Goal: Task Accomplishment & Management: Manage account settings

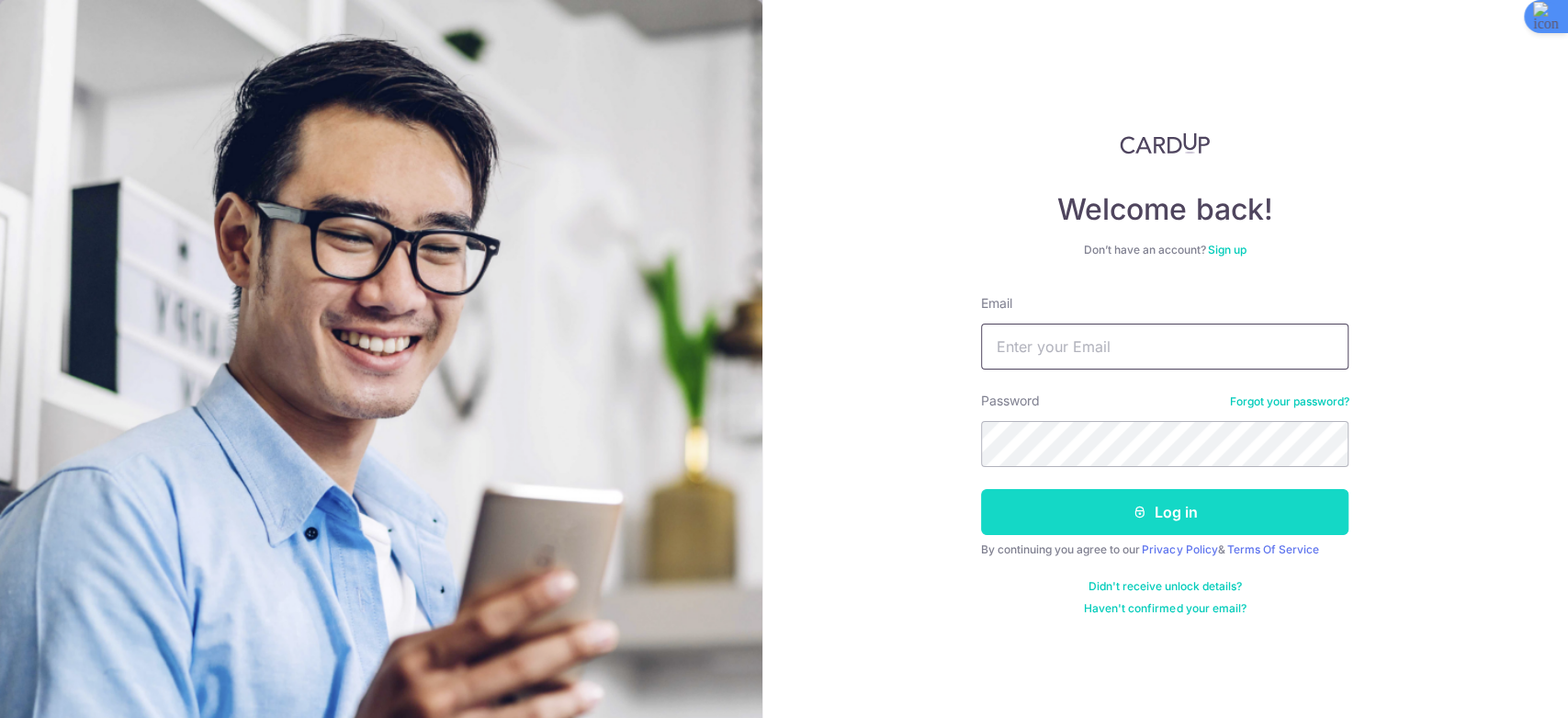
type input "[DOMAIN_NAME][EMAIL_ADDRESS][DOMAIN_NAME]"
click at [1198, 516] on button "Log in" at bounding box center [1165, 511] width 368 height 45
click at [1239, 516] on button "Log in" at bounding box center [1165, 511] width 368 height 45
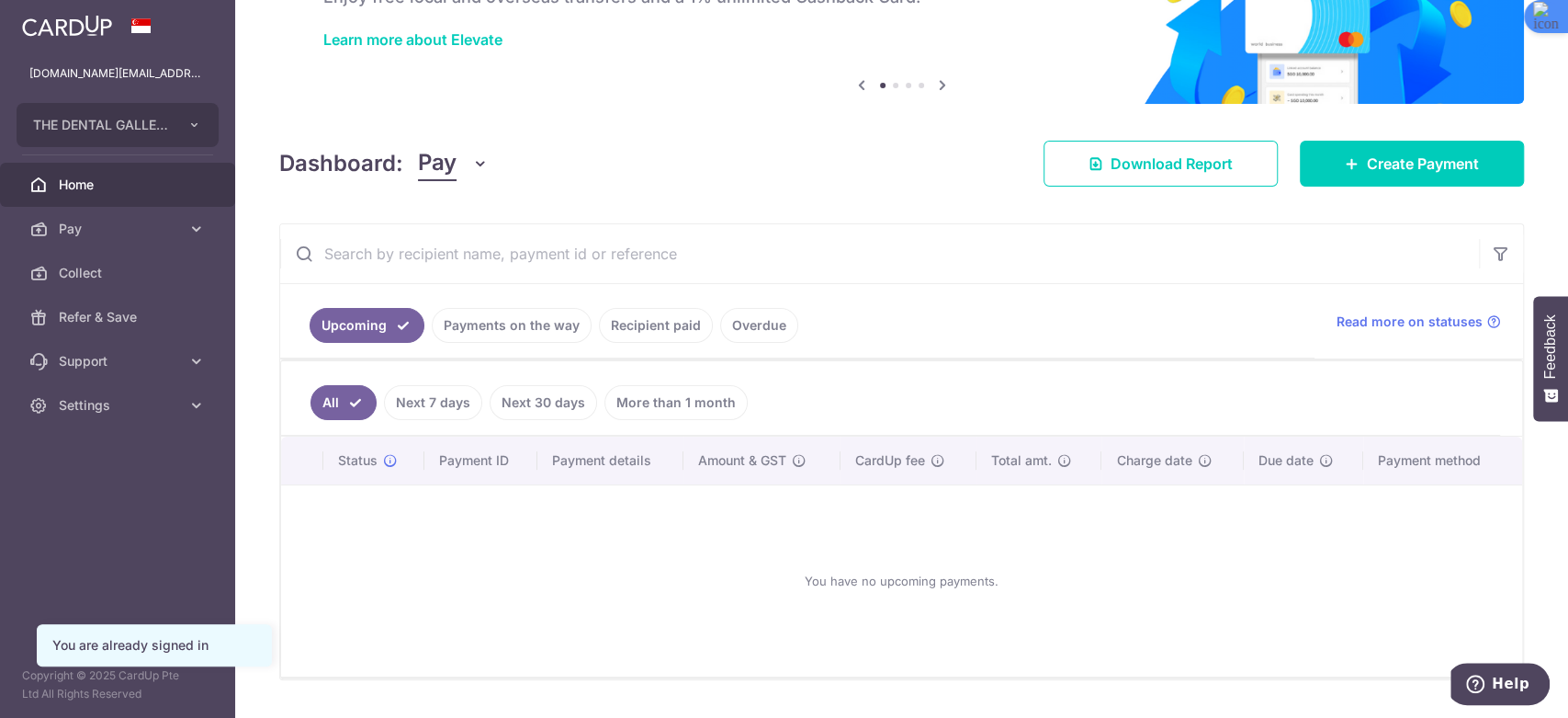
scroll to position [177, 0]
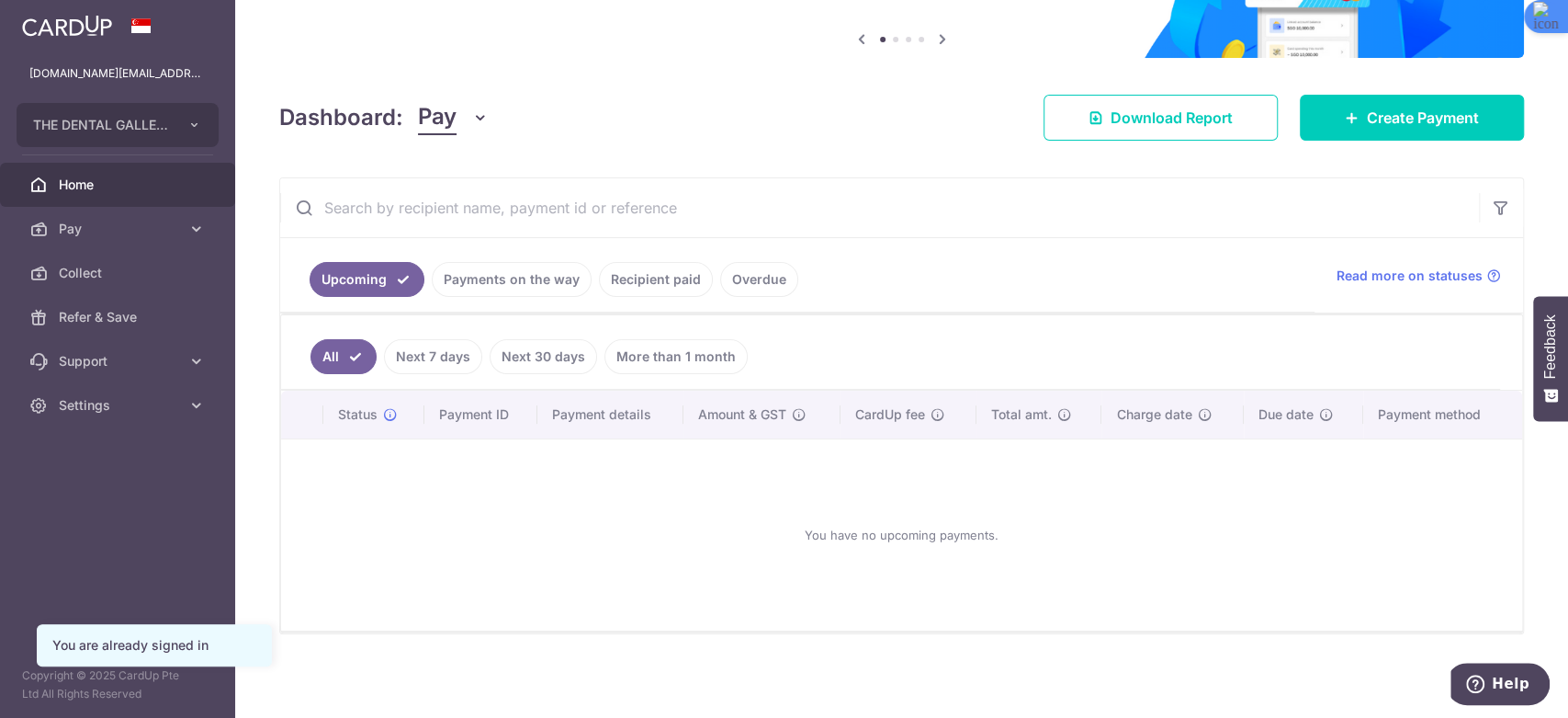
click at [635, 278] on link "Recipient paid" at bounding box center [655, 279] width 114 height 35
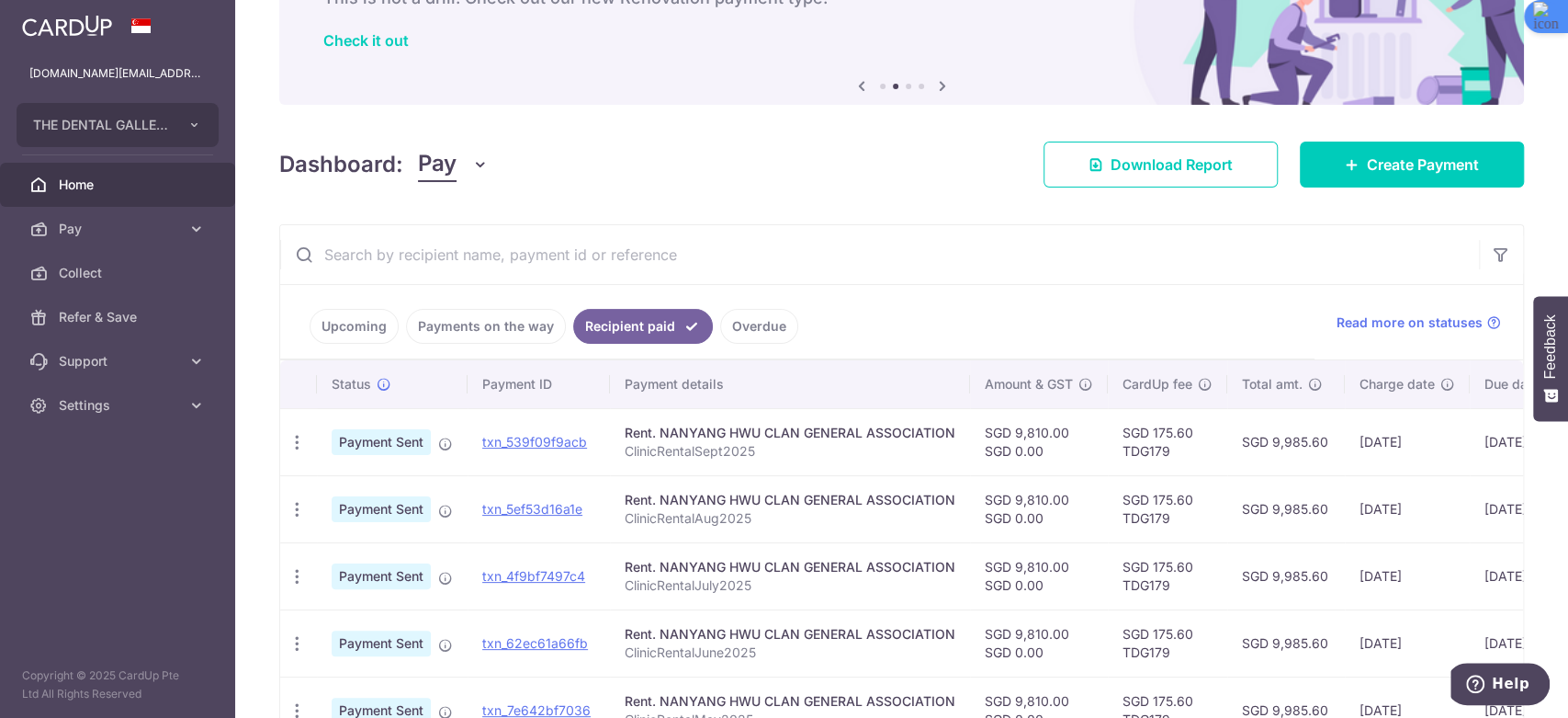
scroll to position [0, 0]
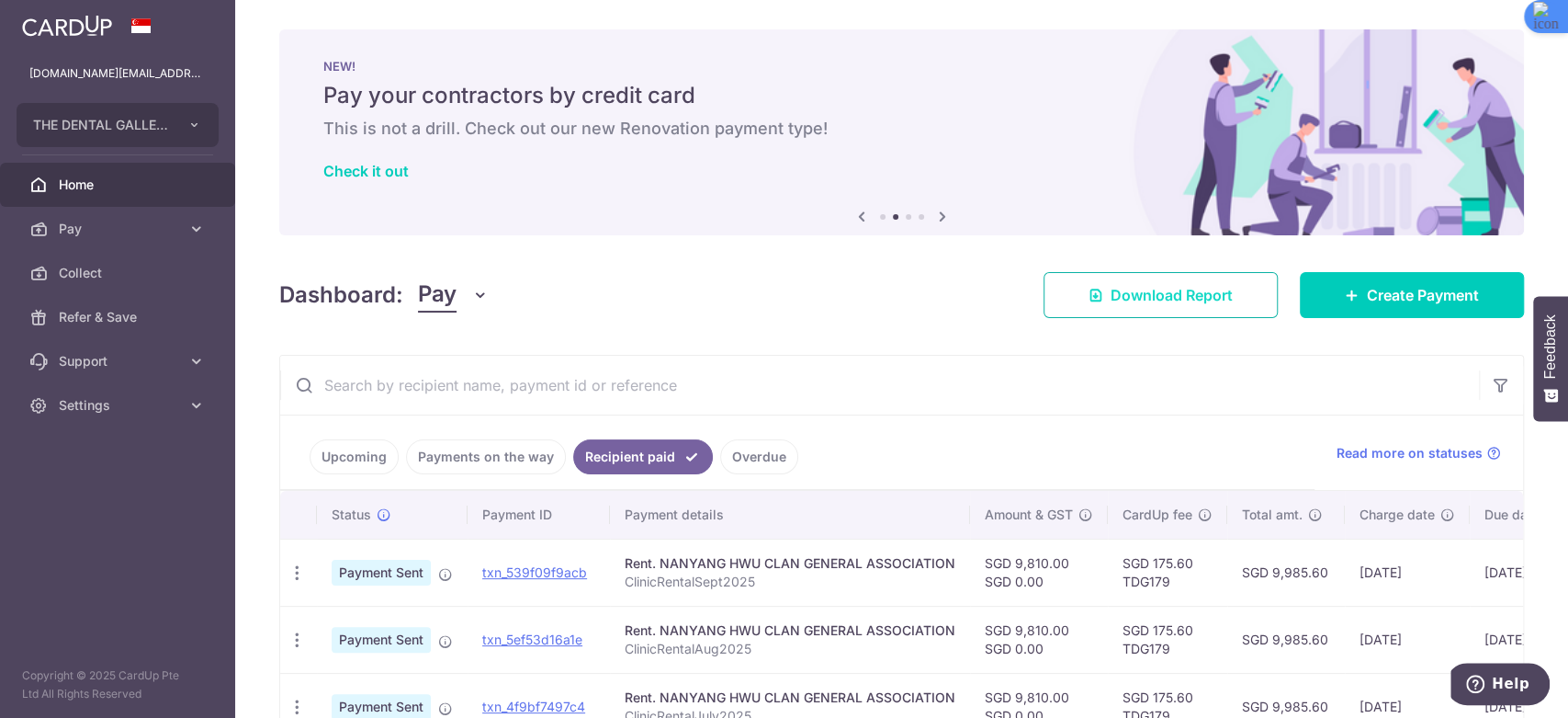
click at [1112, 287] on span "Download Report" at bounding box center [1173, 295] width 123 height 22
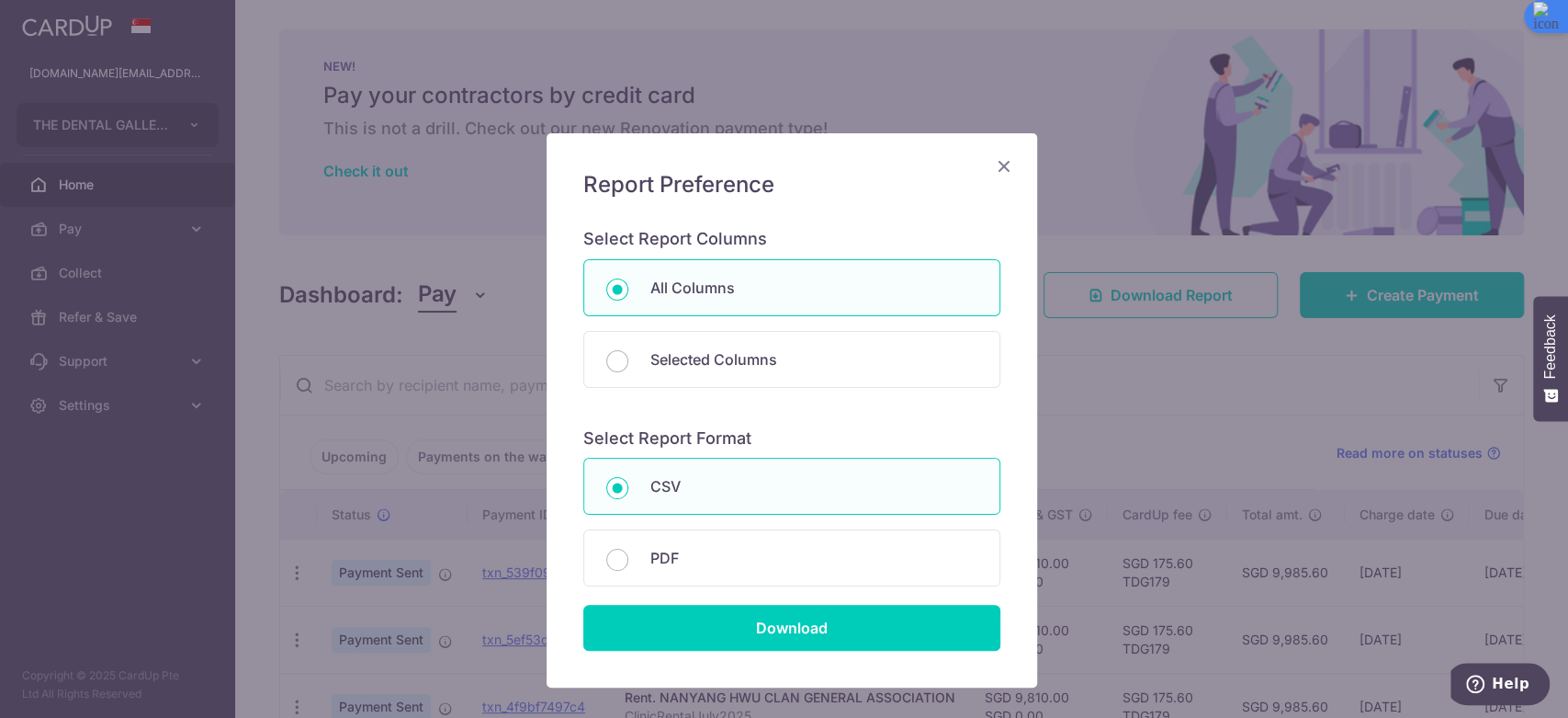
click at [1002, 166] on icon "Close" at bounding box center [1004, 165] width 22 height 23
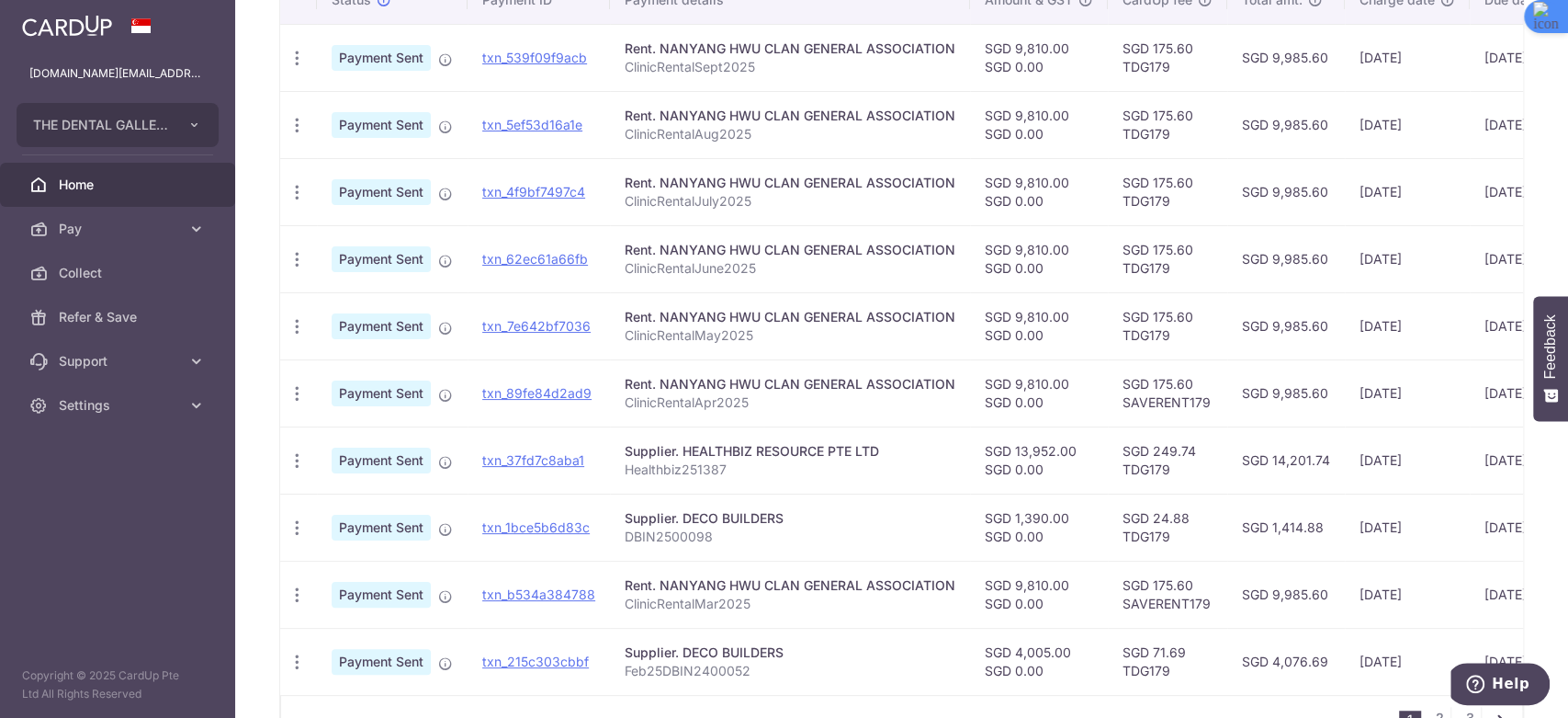
scroll to position [632, 0]
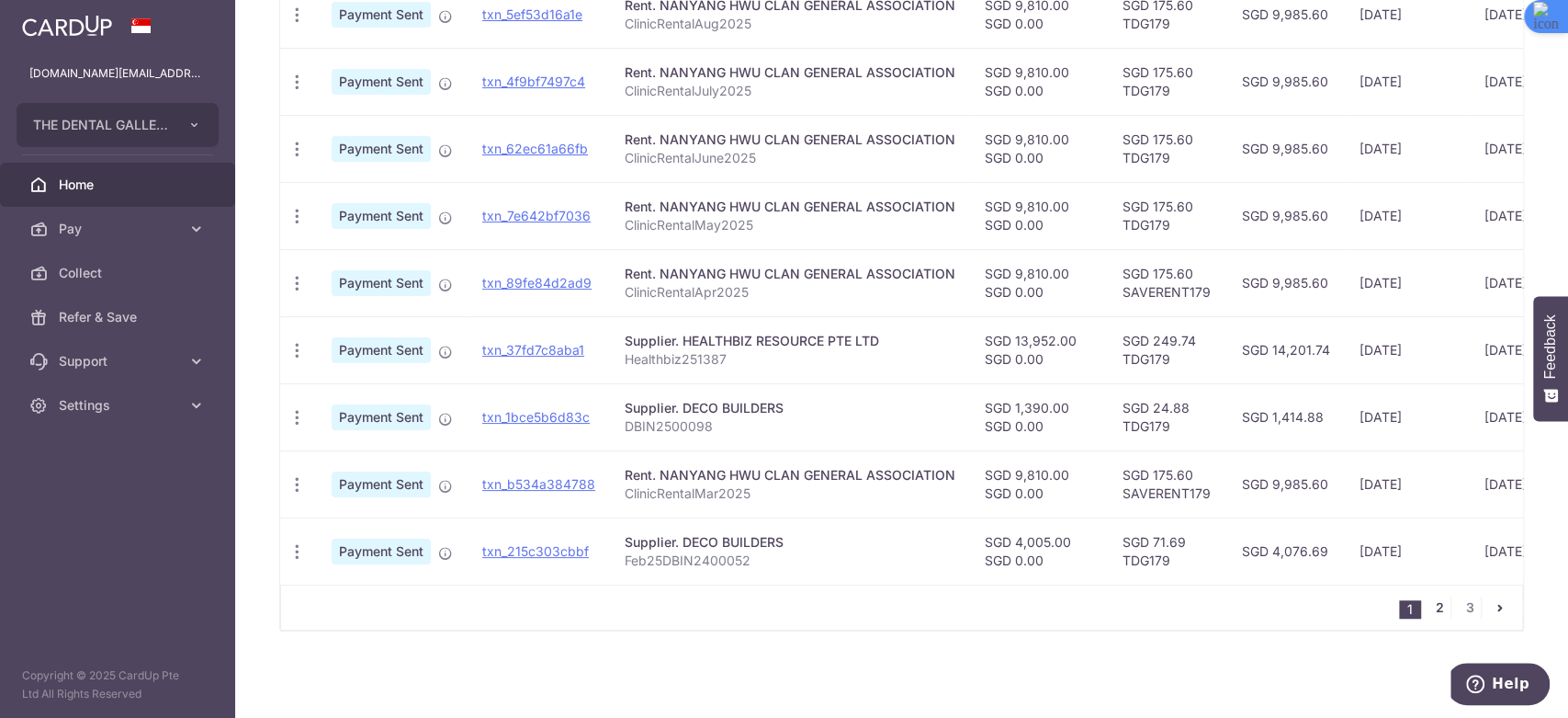
click at [1438, 608] on link "2" at bounding box center [1439, 607] width 22 height 22
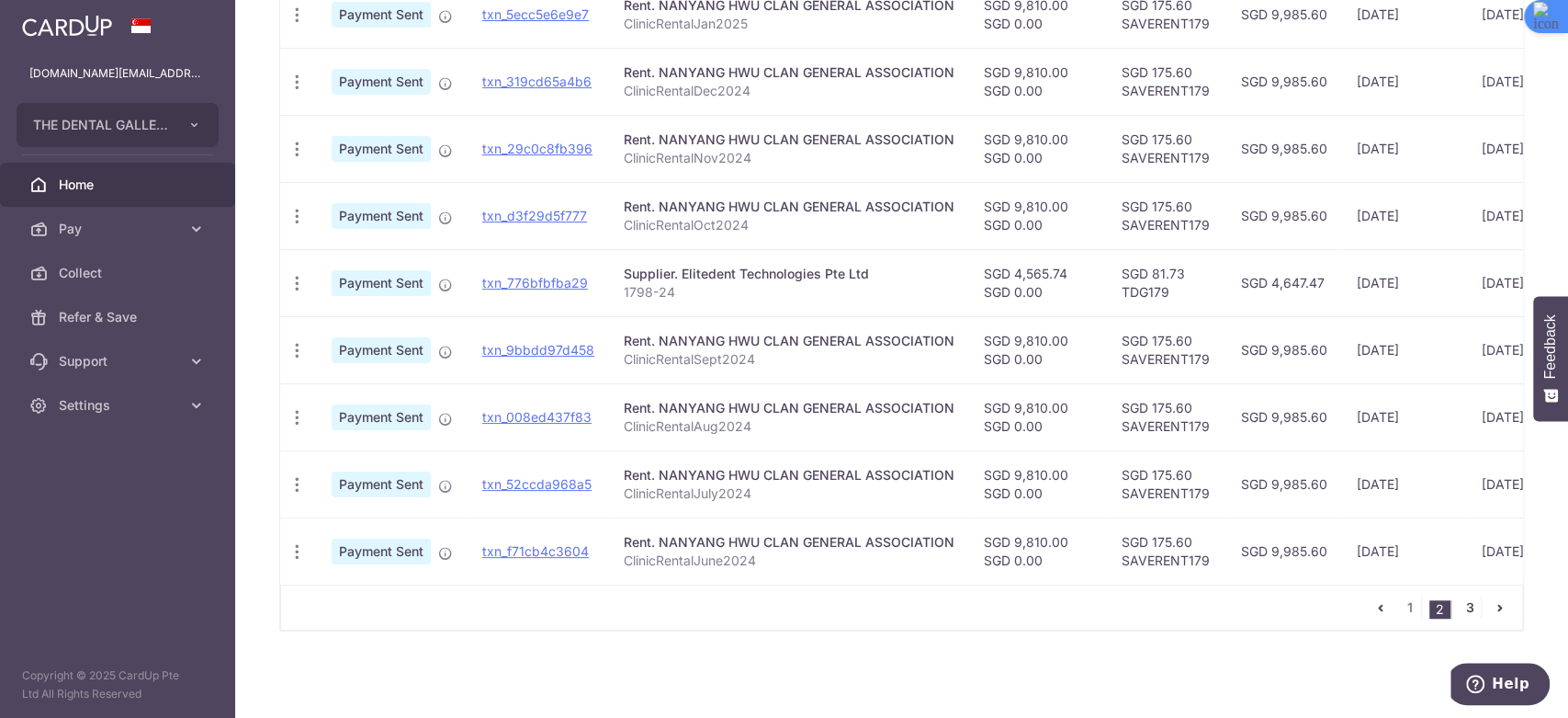
click at [1459, 609] on link "3" at bounding box center [1470, 607] width 22 height 22
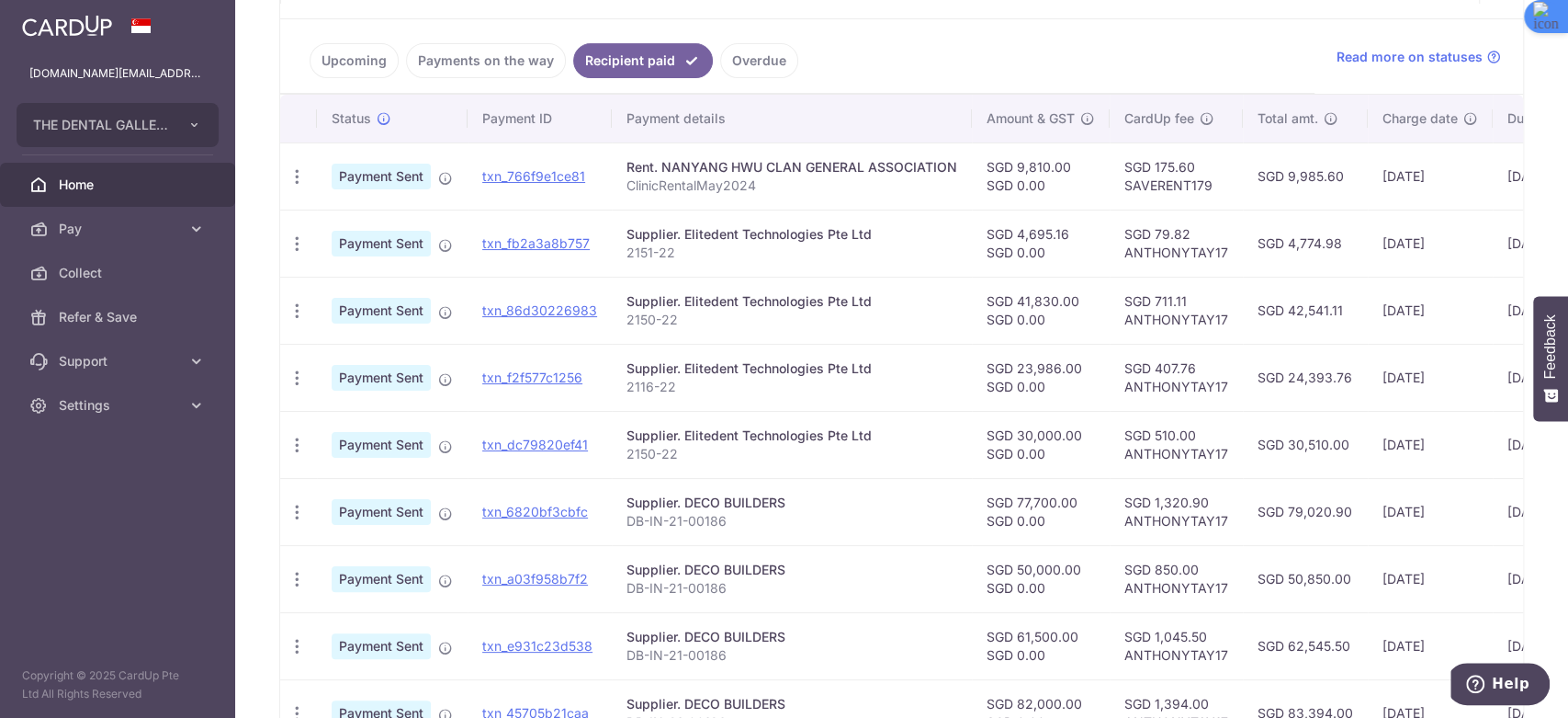
scroll to position [0, 0]
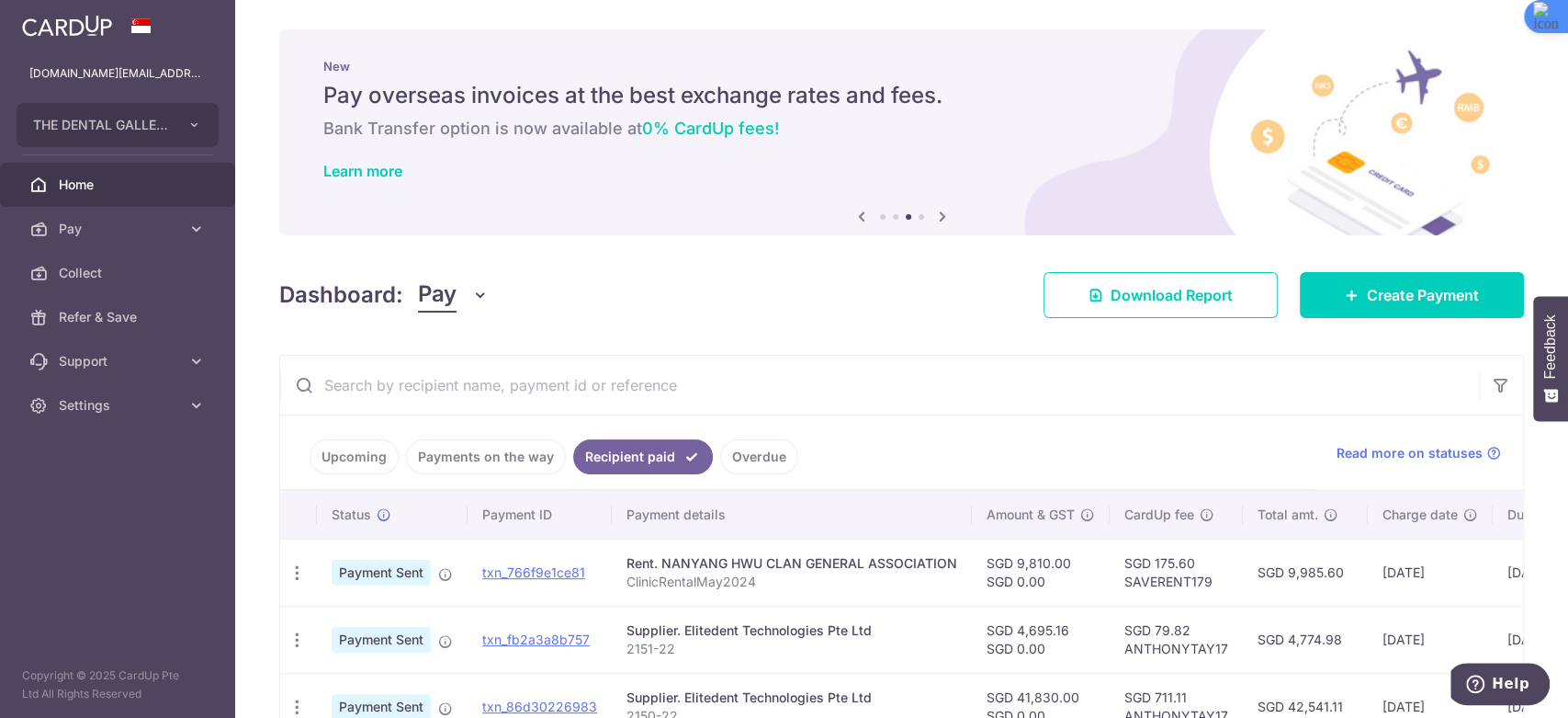
click at [478, 294] on icon "button" at bounding box center [480, 295] width 19 height 19
click at [682, 309] on div "Dashboard: Pay Pay Collect Download Report Create Payment" at bounding box center [902, 292] width 1245 height 53
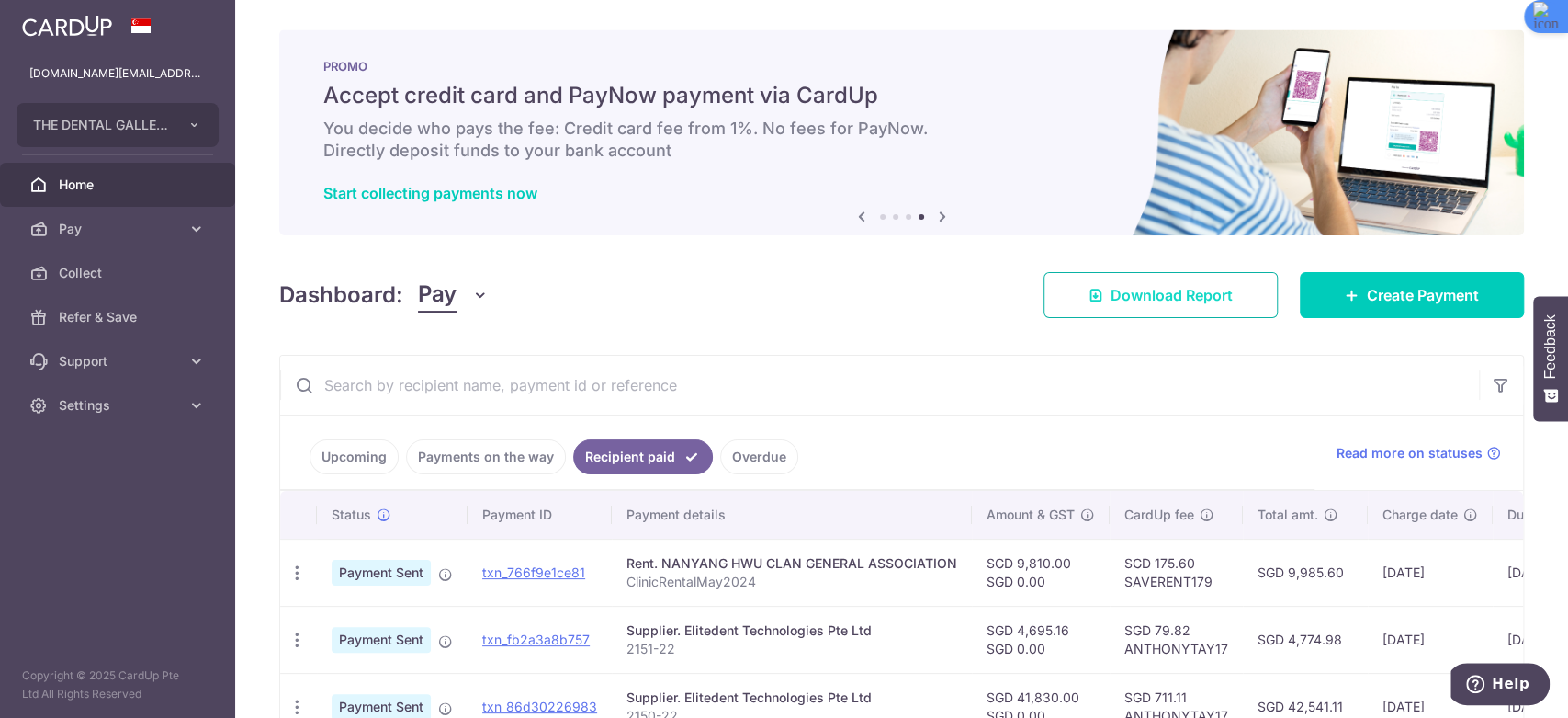
click at [1132, 296] on span "Download Report" at bounding box center [1173, 295] width 123 height 22
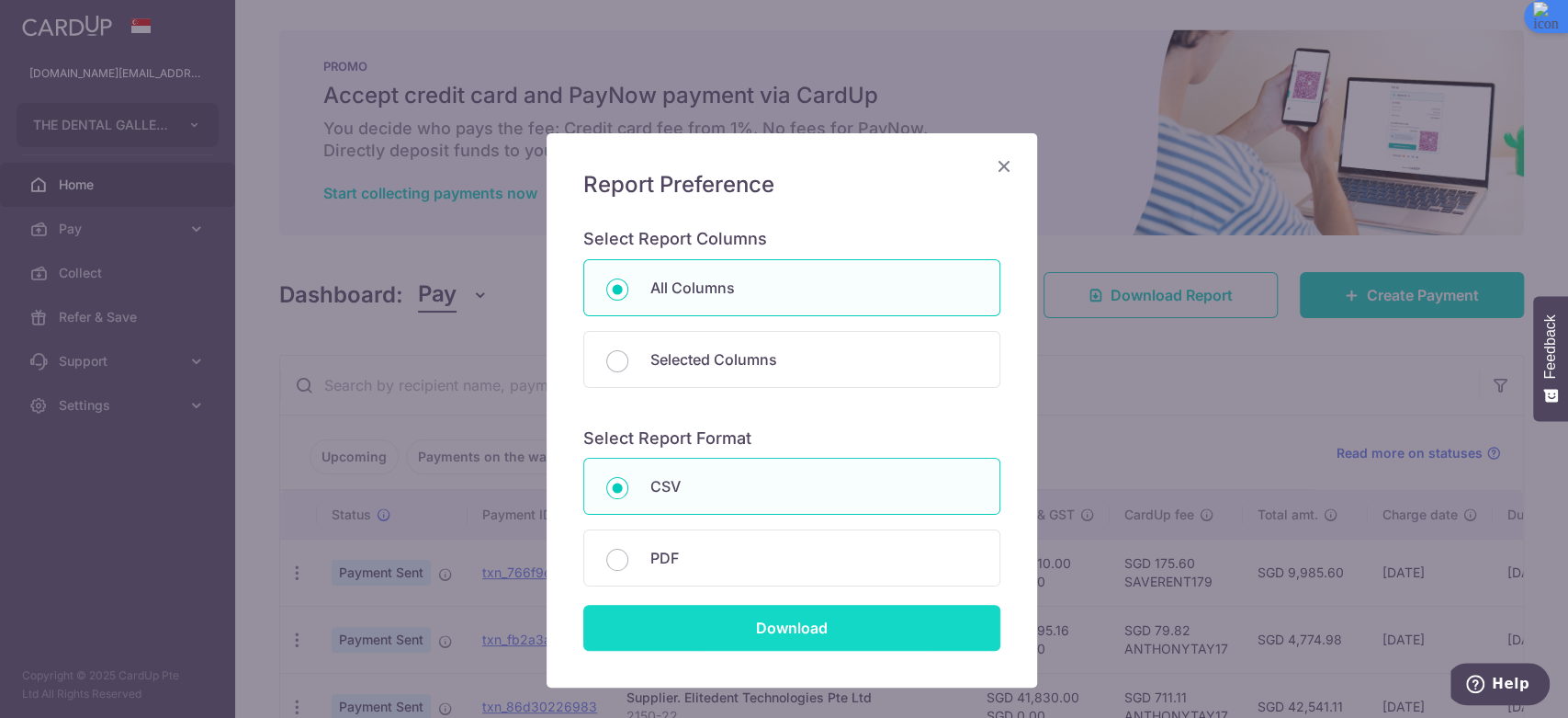
click at [692, 631] on input "Download" at bounding box center [792, 627] width 417 height 45
